Goal: Check status: Check status

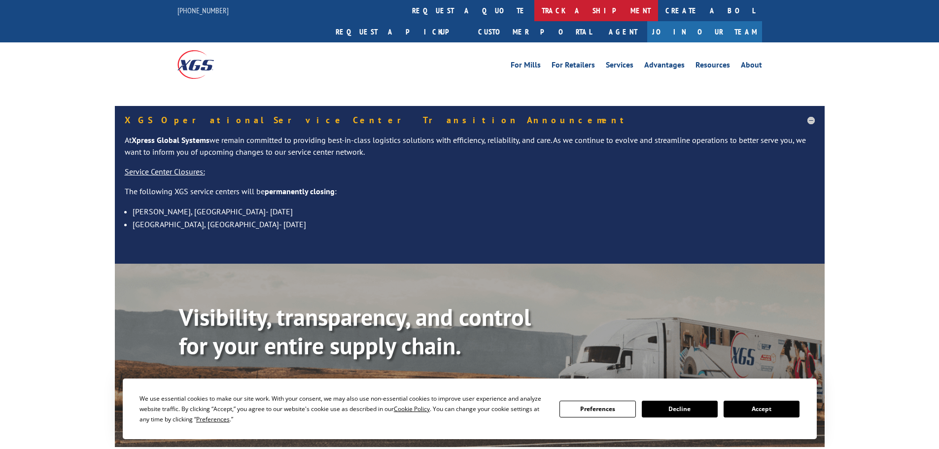
click at [534, 10] on link "track a shipment" at bounding box center [596, 10] width 124 height 21
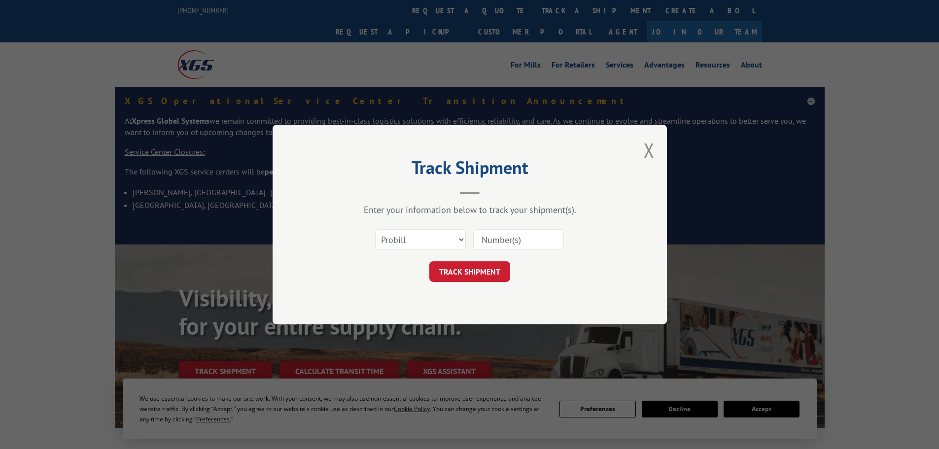
click at [402, 240] on select "Select category... Probill BOL PO" at bounding box center [420, 239] width 91 height 21
select select "po"
click at [375, 229] on select "Select category... Probill BOL PO" at bounding box center [420, 239] width 91 height 21
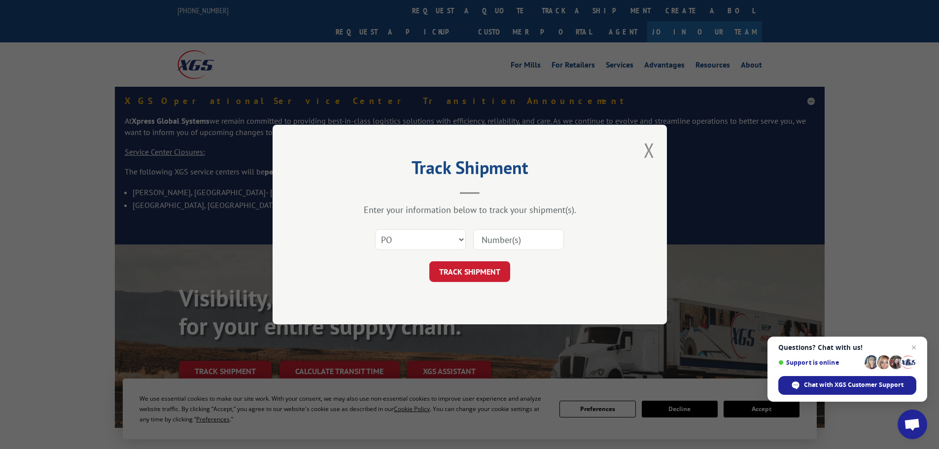
paste input "02528420"
type input "02528420"
click at [469, 267] on button "TRACK SHIPMENT" at bounding box center [469, 271] width 81 height 21
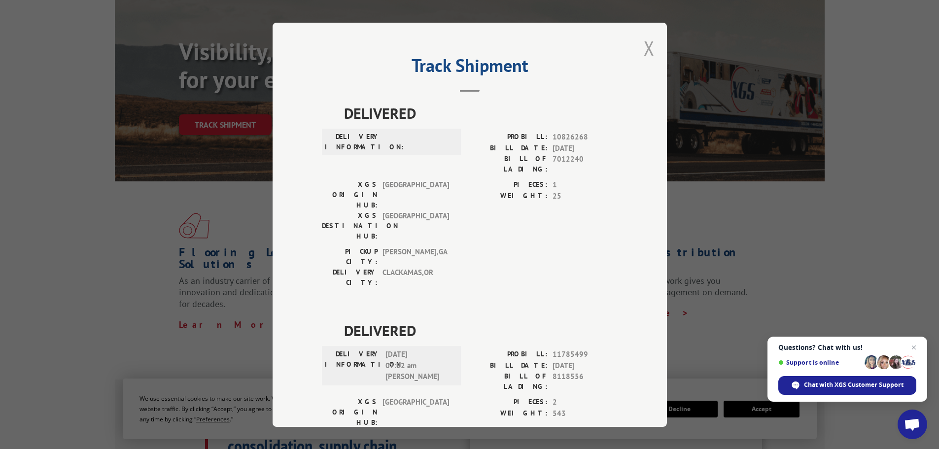
click at [643, 48] on button "Close modal" at bounding box center [648, 48] width 11 height 26
